Goal: Information Seeking & Learning: Learn about a topic

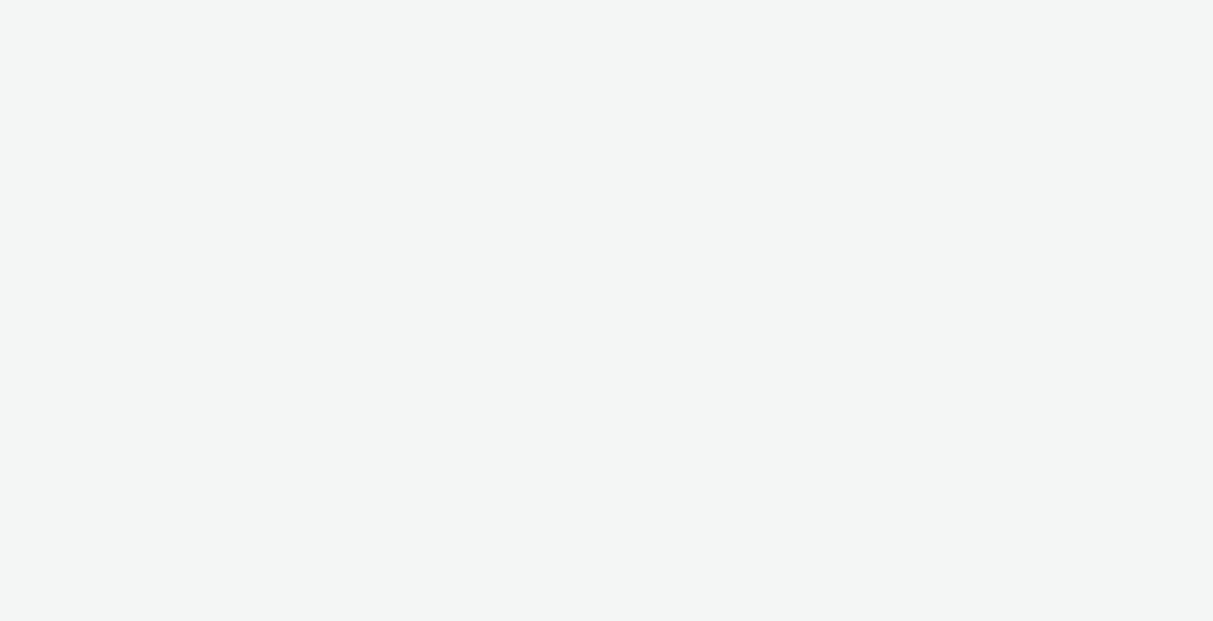
select select "c2295f28-7c96-446f-b279-53c23ee2b854"
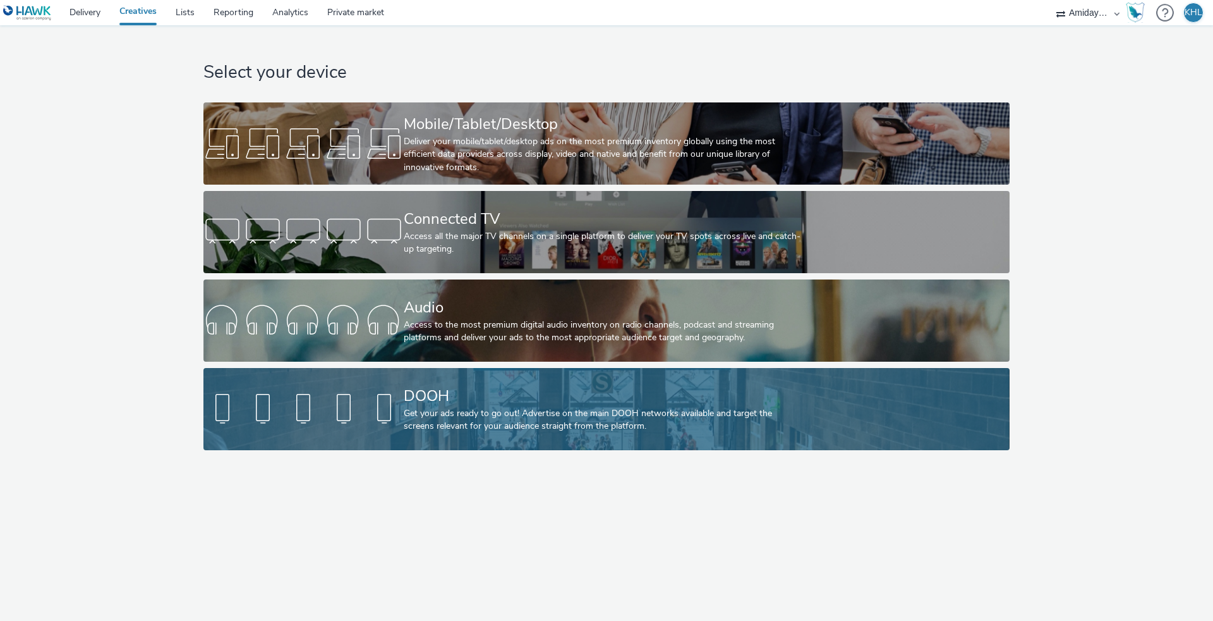
click at [351, 383] on link "DOOH Get your ads ready to go out! Advertise on the main DOOH networks availabl…" at bounding box center [606, 409] width 806 height 82
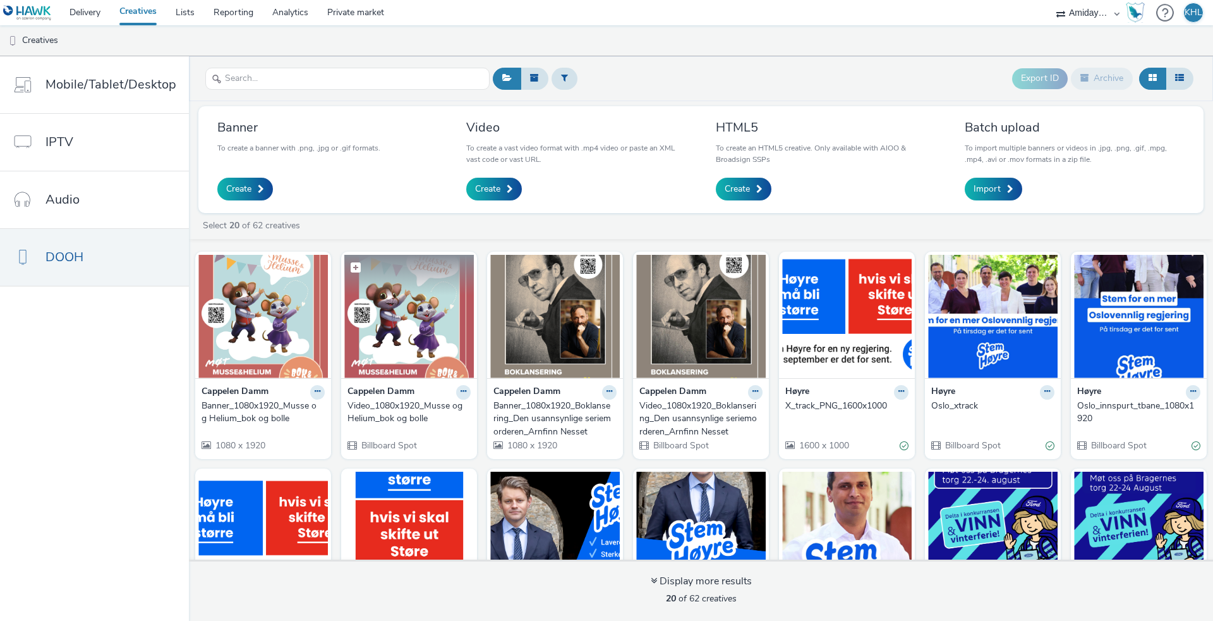
click at [392, 324] on img at bounding box center [409, 316] width 130 height 123
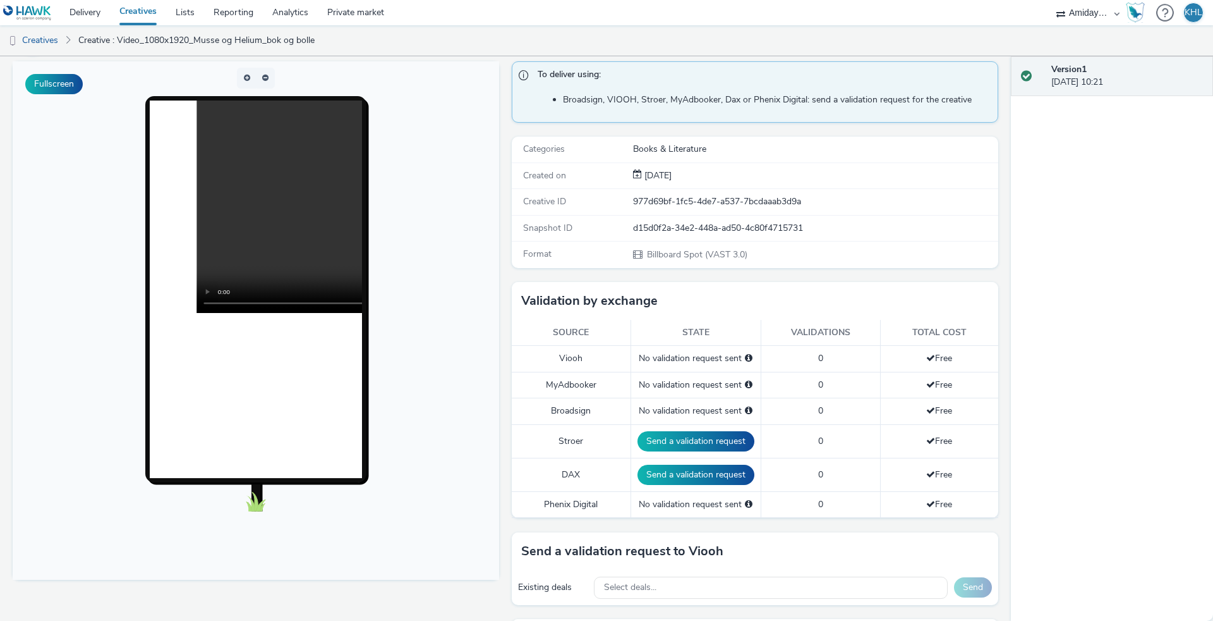
scroll to position [112, 0]
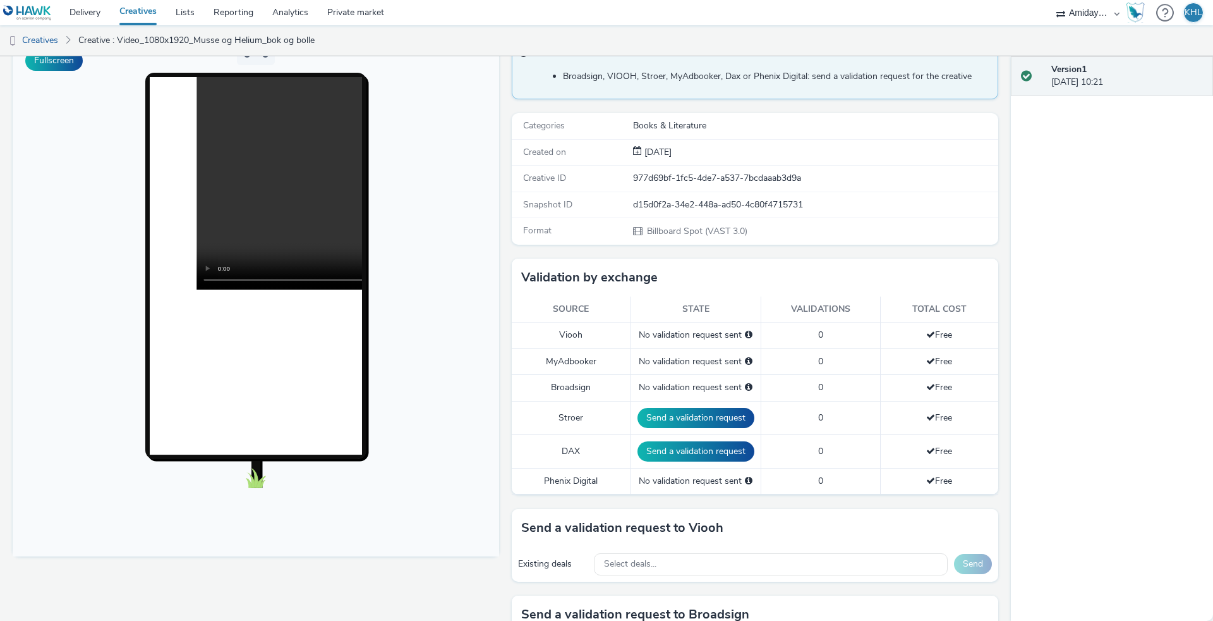
click at [265, 185] on video at bounding box center [409, 183] width 425 height 212
drag, startPoint x: 244, startPoint y: 279, endPoint x: 447, endPoint y: 132, distance: 251.2
click at [370, 269] on div at bounding box center [256, 266] width 260 height 386
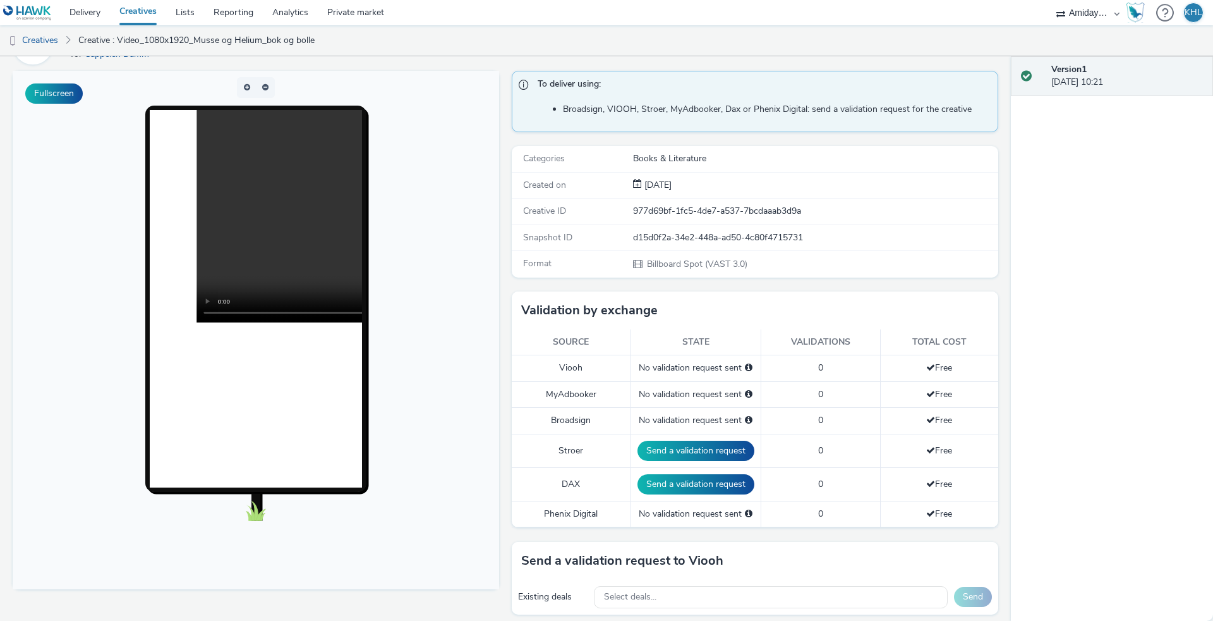
scroll to position [76, 0]
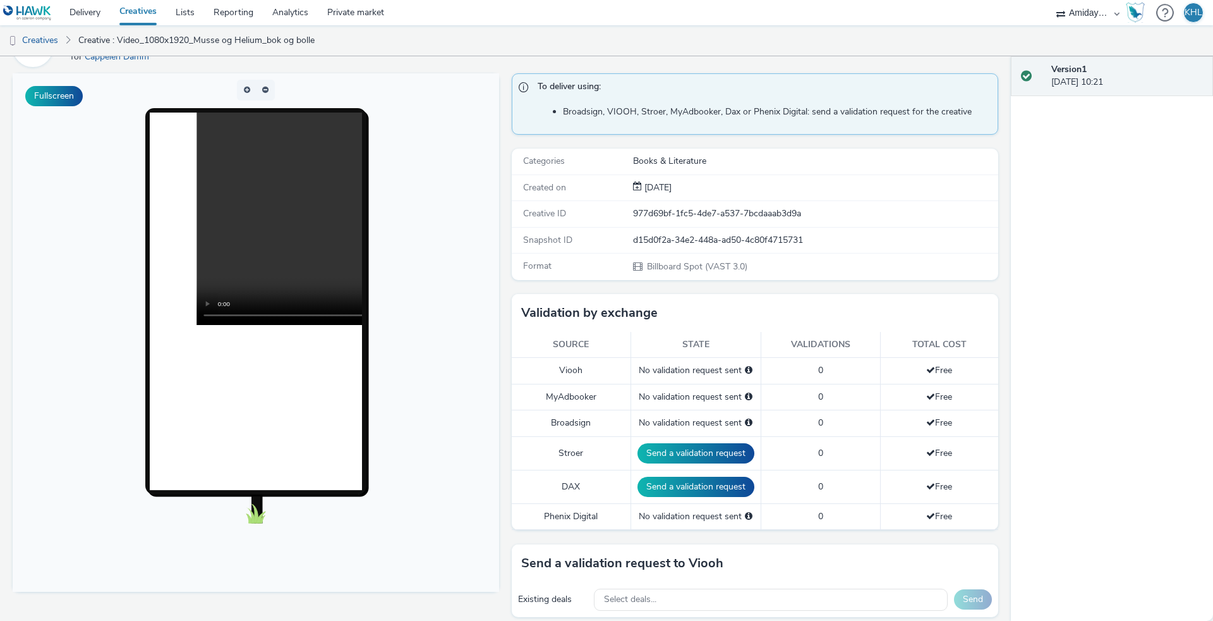
drag, startPoint x: 244, startPoint y: 316, endPoint x: 312, endPoint y: 334, distance: 70.5
click at [312, 334] on div at bounding box center [256, 300] width 212 height 377
click at [130, 13] on link "Creatives" at bounding box center [138, 12] width 56 height 25
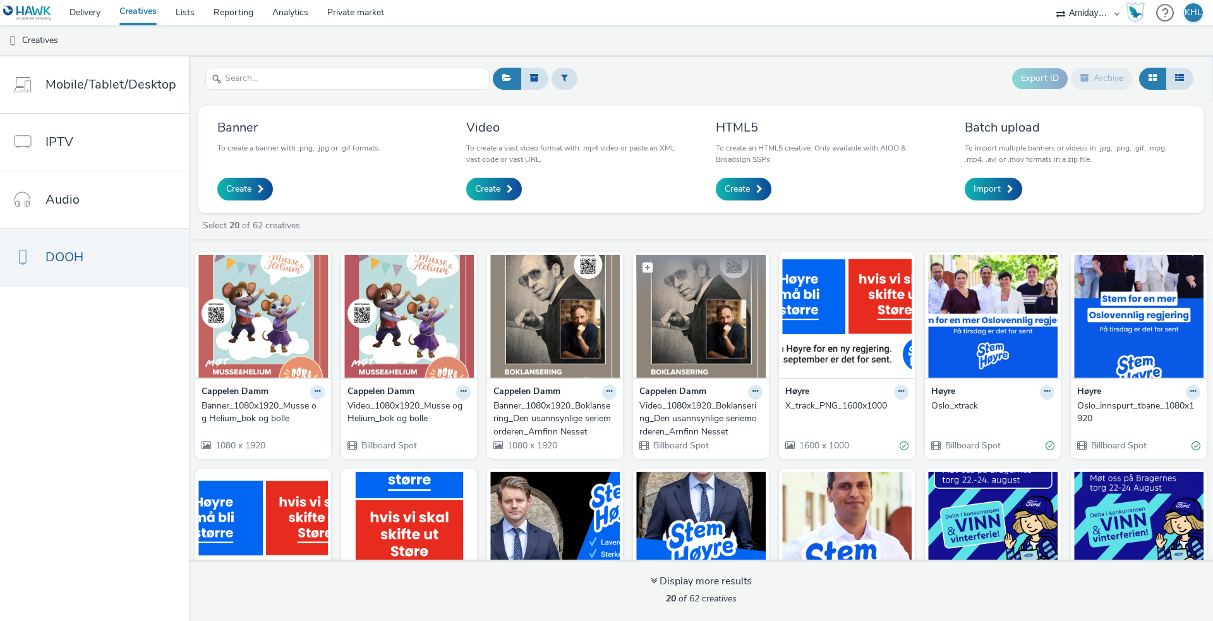
click at [682, 330] on img at bounding box center [701, 316] width 130 height 123
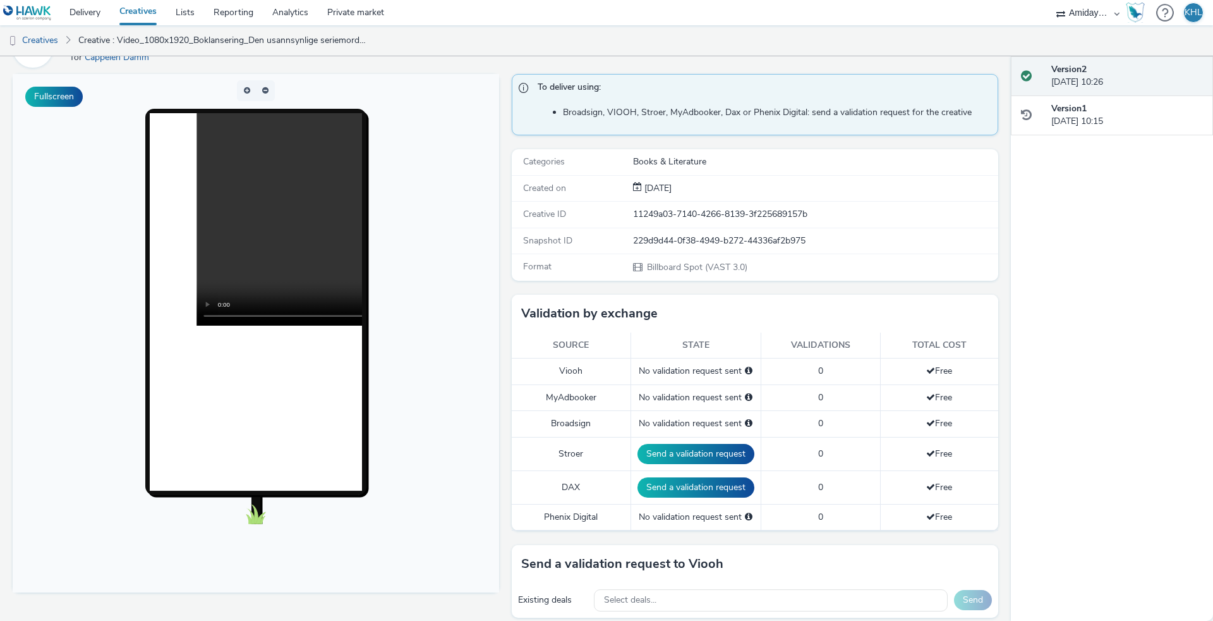
scroll to position [117, 0]
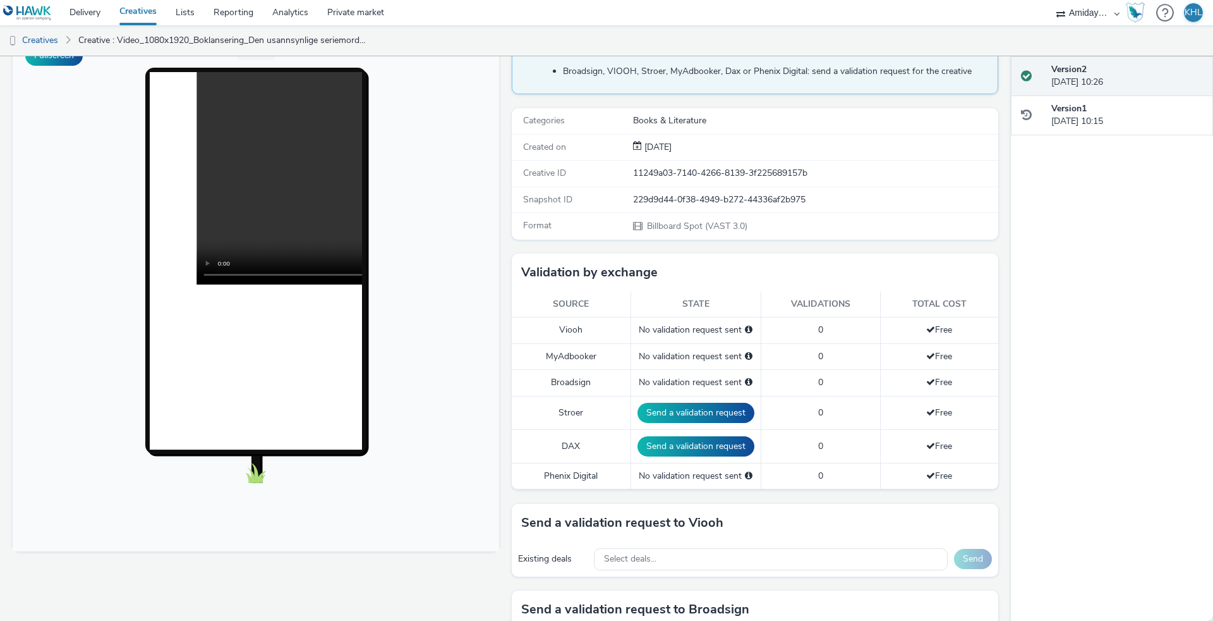
click at [258, 173] on video at bounding box center [409, 178] width 425 height 212
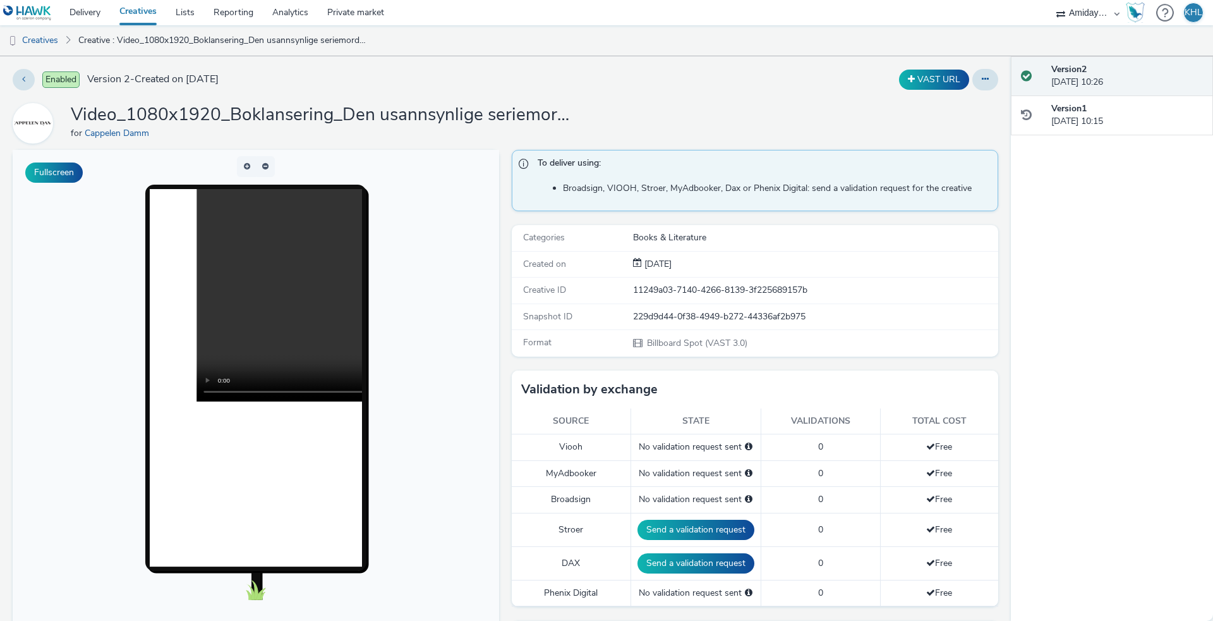
scroll to position [0, 0]
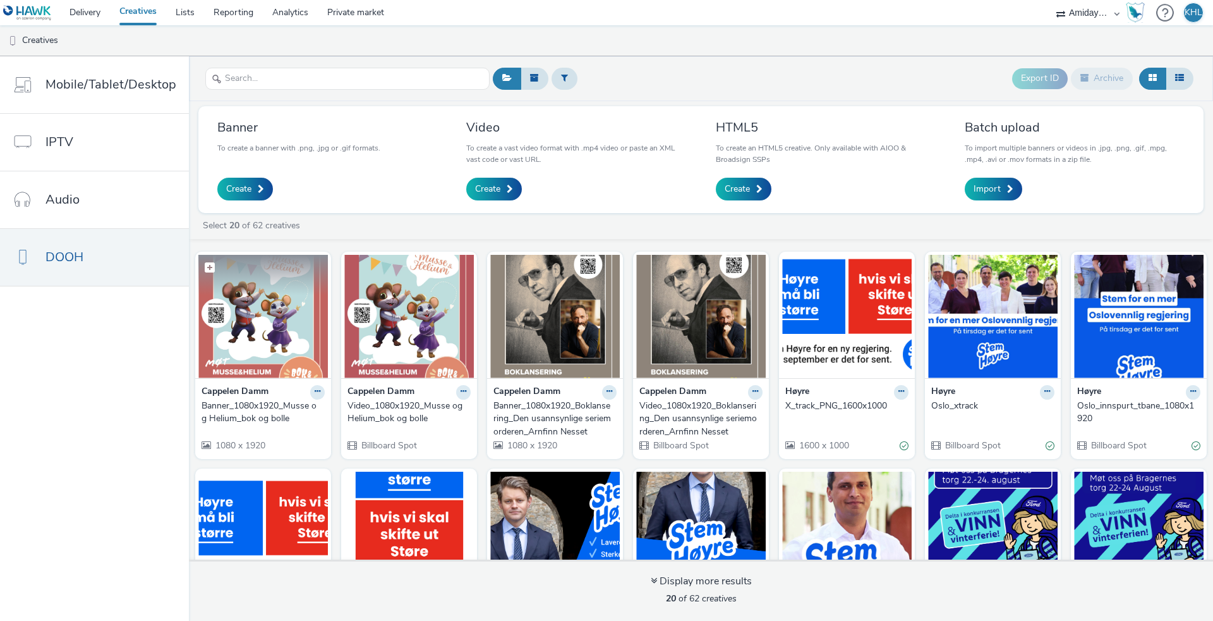
click at [270, 331] on img at bounding box center [263, 316] width 130 height 123
click at [547, 327] on img at bounding box center [555, 316] width 130 height 123
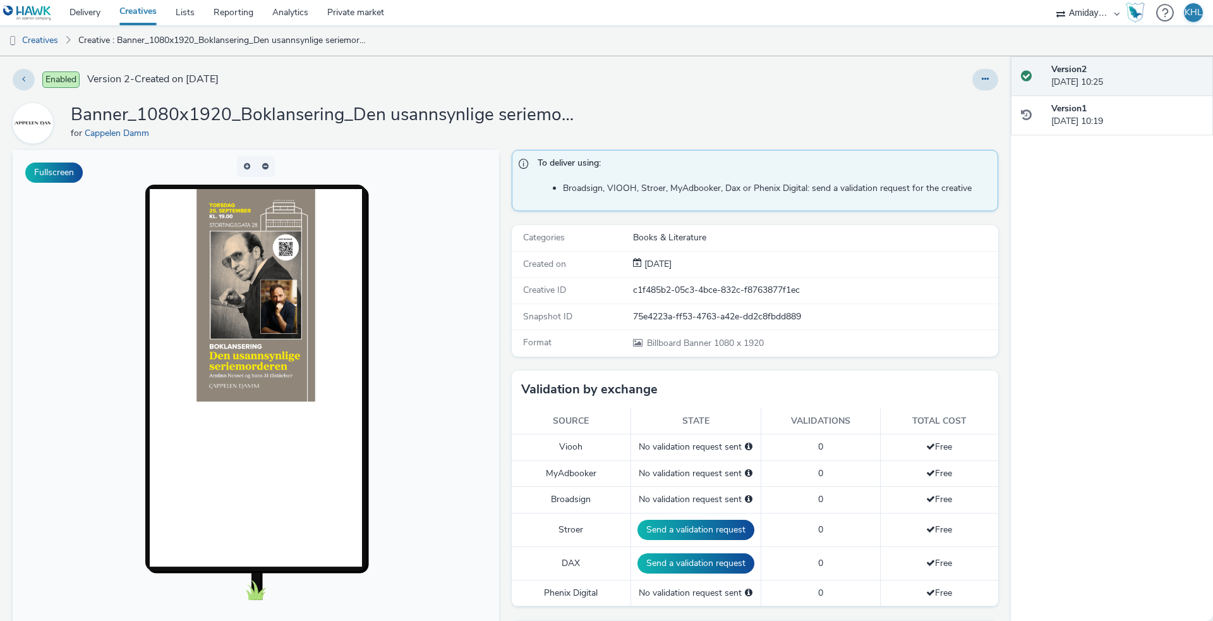
scroll to position [76, 0]
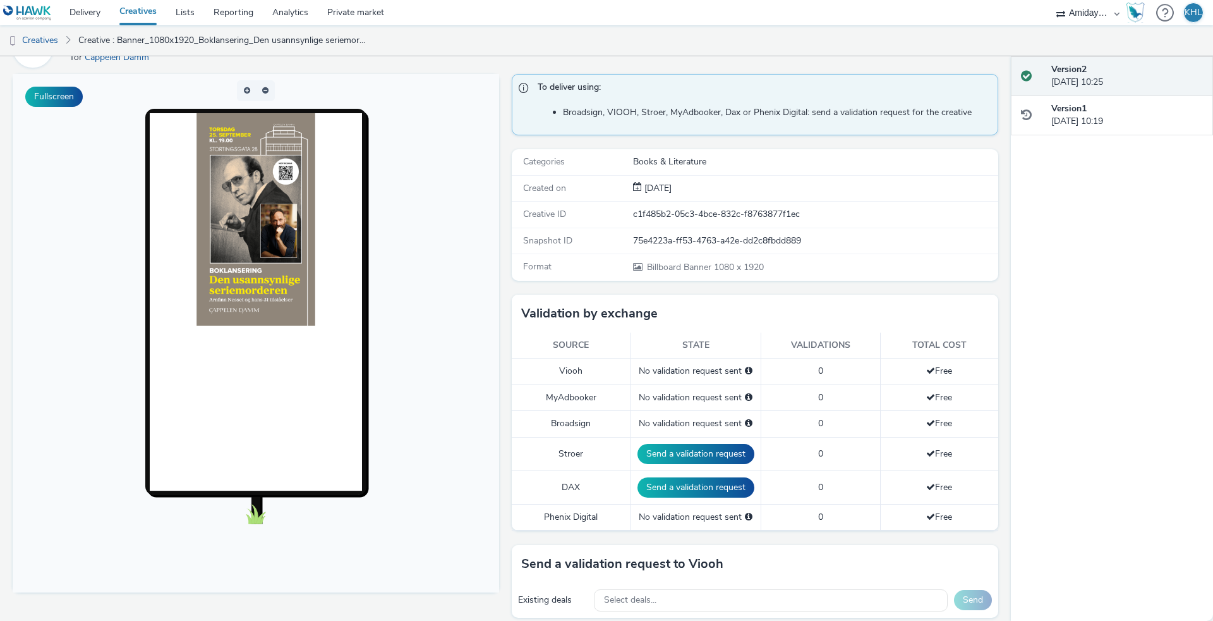
click at [132, 18] on link "Creatives" at bounding box center [138, 12] width 56 height 25
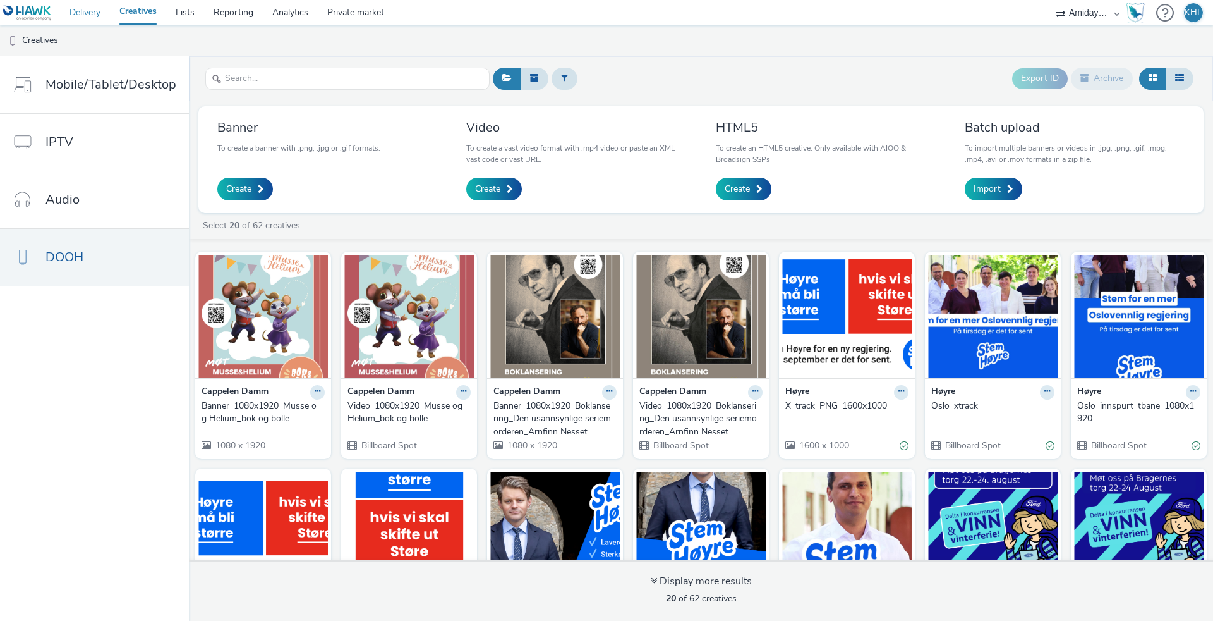
click at [79, 13] on link "Delivery" at bounding box center [85, 12] width 50 height 25
